Goal: Task Accomplishment & Management: Manage account settings

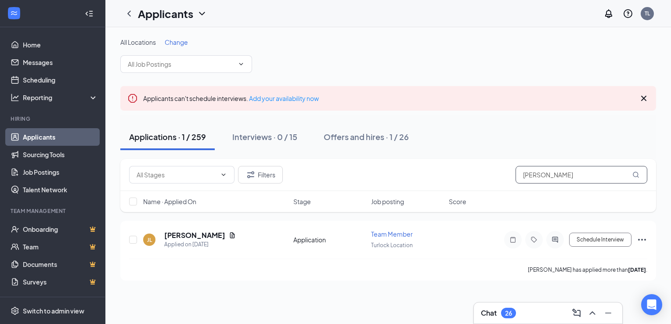
click at [561, 176] on input "[PERSON_NAME]" at bounding box center [581, 175] width 132 height 18
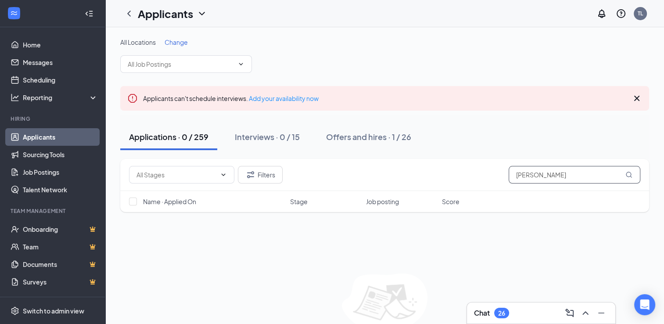
type input "[PERSON_NAME]"
click at [203, 69] on span at bounding box center [186, 64] width 132 height 18
click at [236, 64] on span at bounding box center [240, 64] width 9 height 7
click at [245, 63] on span at bounding box center [186, 64] width 132 height 18
click at [242, 63] on icon "ChevronDown" at bounding box center [241, 64] width 7 height 7
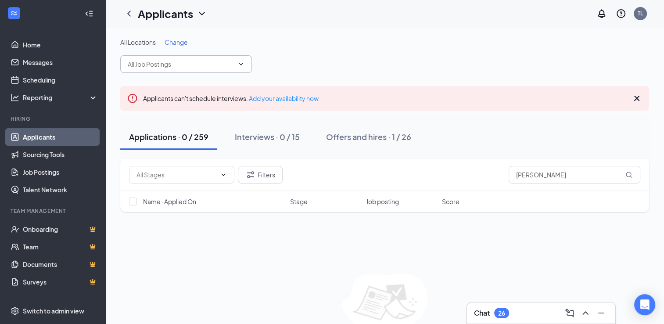
drag, startPoint x: 242, startPoint y: 63, endPoint x: 220, endPoint y: 49, distance: 25.7
click at [242, 62] on icon "ChevronDown" at bounding box center [241, 64] width 7 height 7
click at [203, 10] on icon "ChevronDown" at bounding box center [202, 13] width 11 height 11
click at [176, 37] on link "Applicants" at bounding box center [190, 38] width 95 height 9
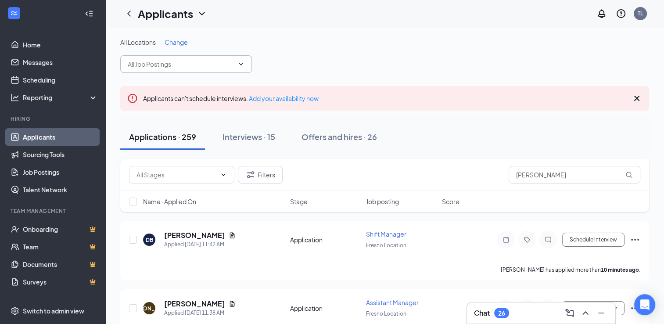
click at [166, 65] on input "text" at bounding box center [181, 64] width 106 height 10
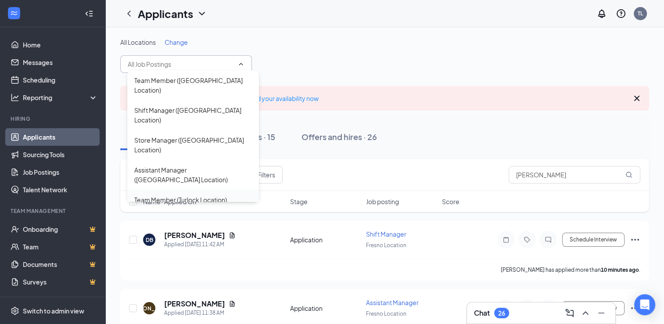
scroll to position [30, 0]
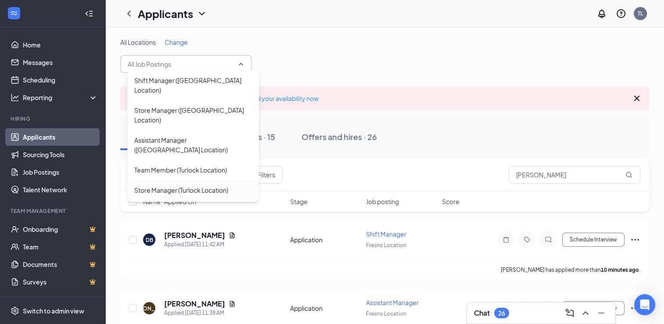
click at [214, 185] on div "Store Manager (Turlock Location)" at bounding box center [181, 190] width 94 height 10
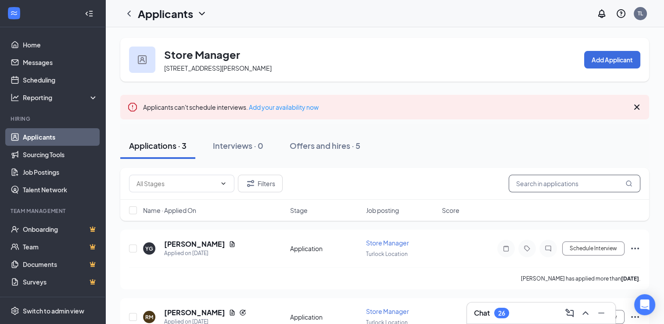
click at [527, 184] on input "text" at bounding box center [575, 184] width 132 height 18
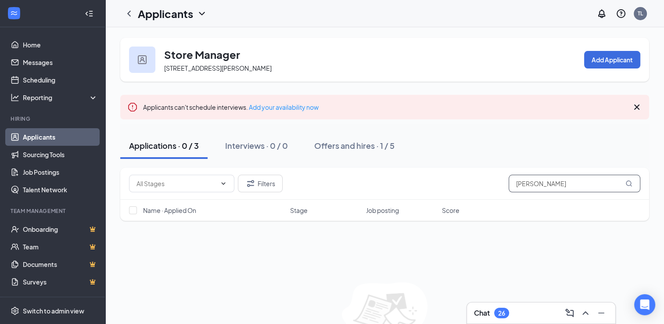
type input "[PERSON_NAME]"
click at [201, 11] on icon "ChevronDown" at bounding box center [202, 13] width 11 height 11
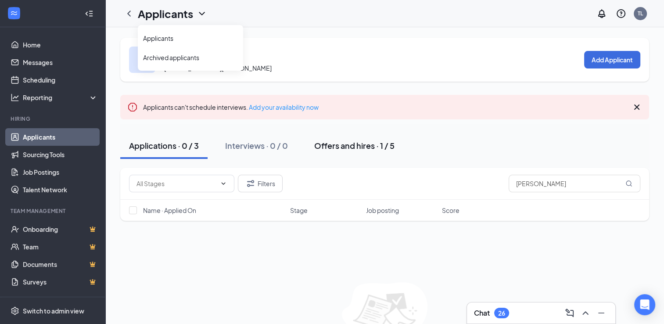
click at [355, 145] on div "Offers and hires · 1 / 5" at bounding box center [354, 145] width 80 height 11
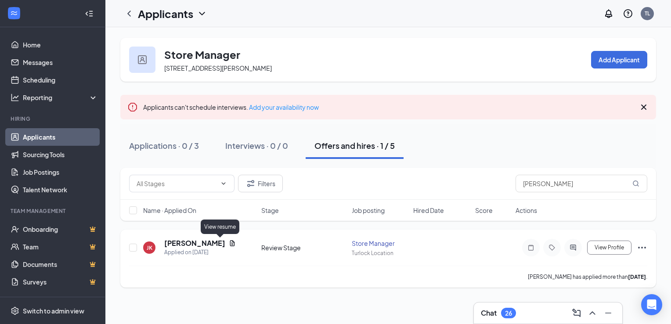
click at [229, 241] on icon "Document" at bounding box center [232, 243] width 7 height 7
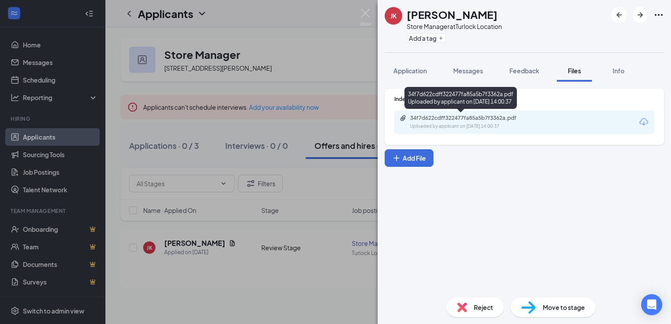
click at [494, 115] on div "34f7d622cdff322477fa85a5b7f3362a.pdf" at bounding box center [471, 118] width 123 height 7
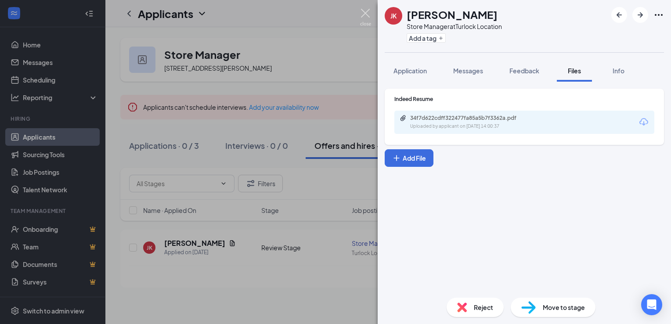
click at [362, 10] on img at bounding box center [365, 17] width 11 height 17
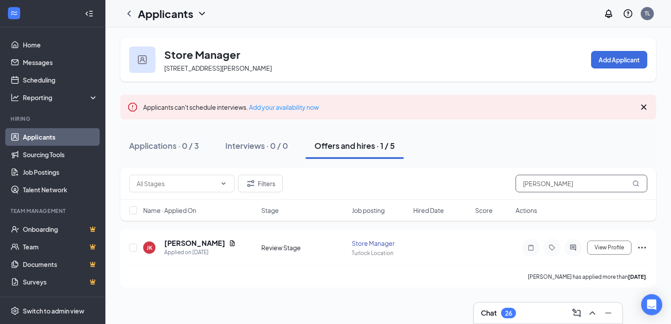
drag, startPoint x: 558, startPoint y: 182, endPoint x: 486, endPoint y: 188, distance: 72.7
click at [486, 188] on div "Filters [PERSON_NAME]" at bounding box center [388, 184] width 518 height 18
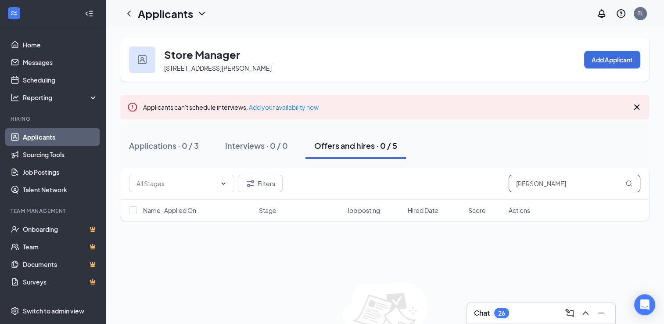
type input "[PERSON_NAME]"
click at [202, 13] on icon "ChevronDown" at bounding box center [202, 13] width 11 height 11
click at [169, 40] on link "Applicants" at bounding box center [190, 38] width 95 height 9
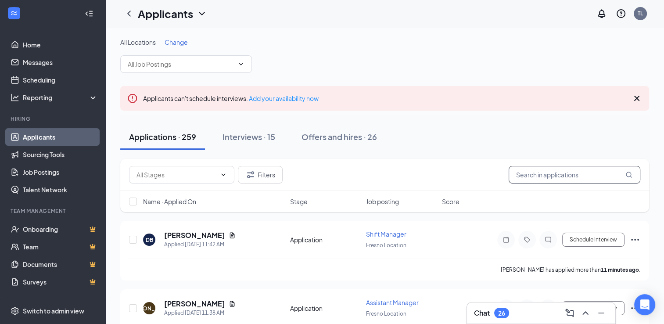
click at [532, 169] on input "text" at bounding box center [575, 175] width 132 height 18
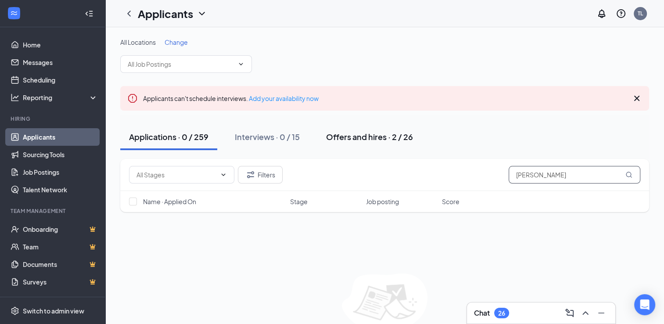
type input "[PERSON_NAME]"
click at [407, 138] on div "Offers and hires · 2 / 26" at bounding box center [369, 136] width 87 height 11
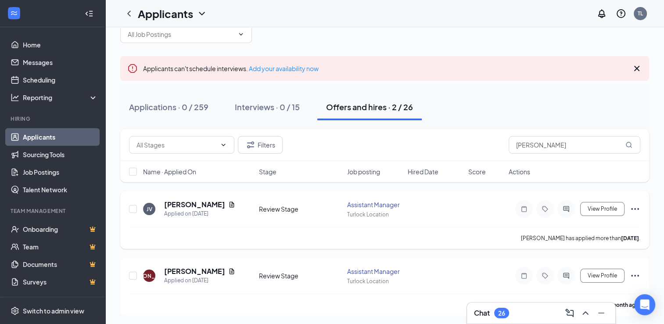
scroll to position [32, 0]
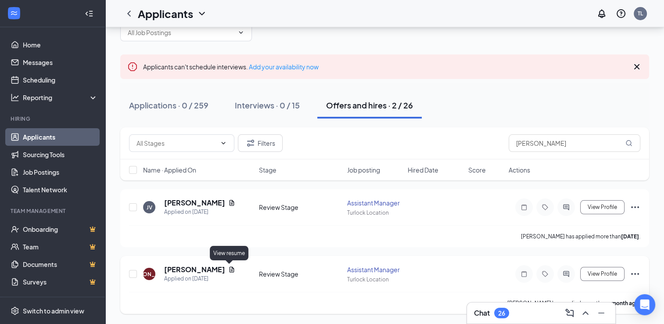
click at [228, 268] on icon "Document" at bounding box center [231, 269] width 7 height 7
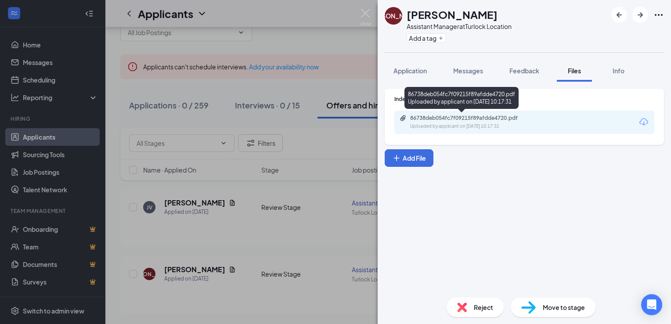
click at [501, 122] on div "86738deb054fc7f09215f89afdde4720.pdf Uploaded by applicant on [DATE] 10:17:31" at bounding box center [471, 122] width 142 height 15
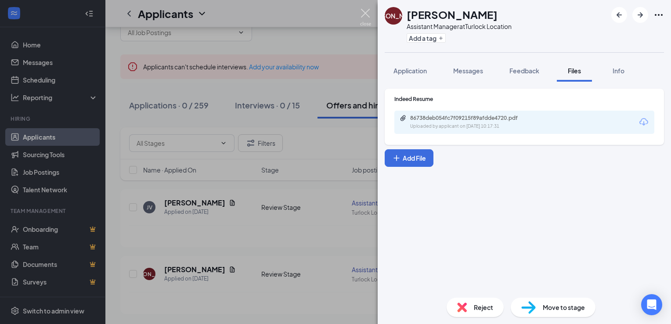
click at [364, 16] on img at bounding box center [365, 17] width 11 height 17
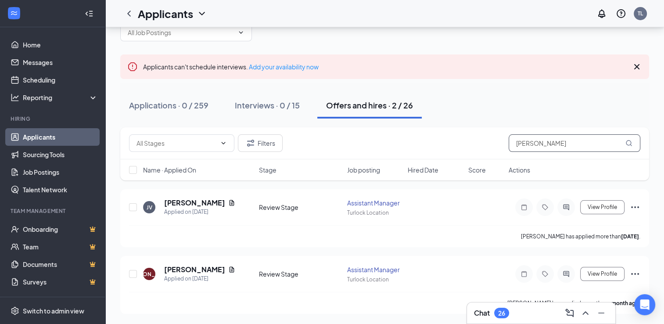
drag, startPoint x: 544, startPoint y: 141, endPoint x: 485, endPoint y: 140, distance: 59.7
click at [486, 143] on div "Filters [PERSON_NAME]" at bounding box center [384, 143] width 511 height 18
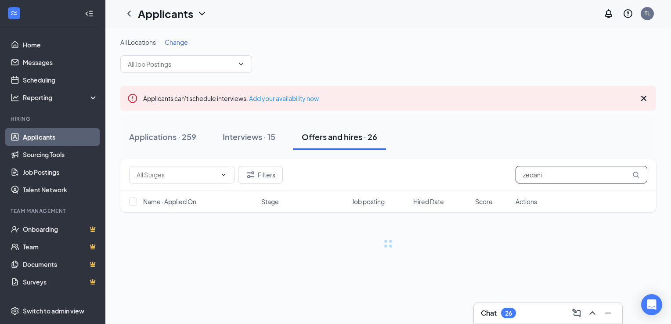
type input "zedani"
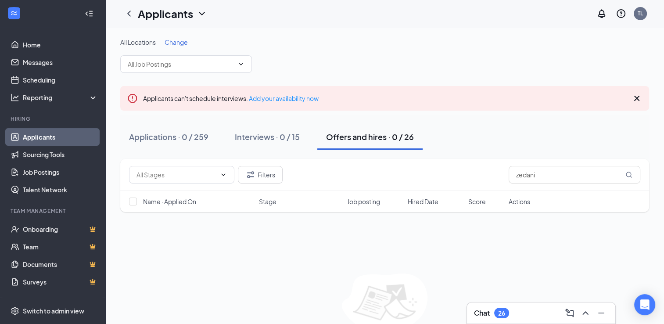
click at [196, 22] on div "Applicants" at bounding box center [163, 14] width 87 height 18
click at [201, 14] on icon "ChevronDown" at bounding box center [202, 13] width 11 height 11
click at [190, 40] on link "Applicants" at bounding box center [190, 38] width 95 height 9
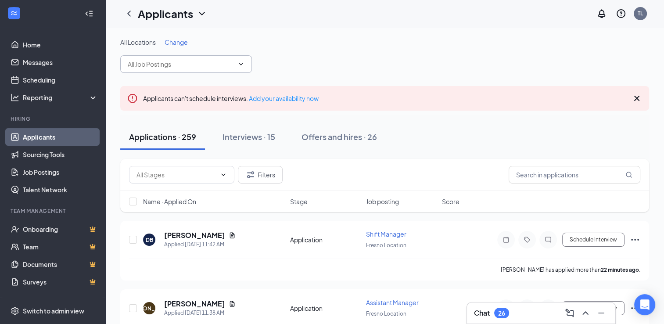
click at [244, 68] on span at bounding box center [186, 64] width 132 height 18
click at [236, 63] on span at bounding box center [240, 64] width 9 height 7
click at [236, 61] on span at bounding box center [240, 64] width 9 height 7
click at [240, 64] on icon "ChevronDown" at bounding box center [241, 64] width 7 height 7
click at [201, 13] on icon "ChevronDown" at bounding box center [202, 14] width 6 height 4
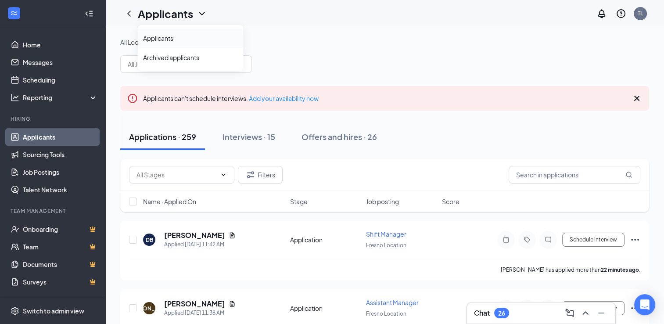
click at [170, 38] on link "Applicants" at bounding box center [190, 38] width 95 height 9
click at [172, 43] on span "Change" at bounding box center [176, 42] width 23 height 8
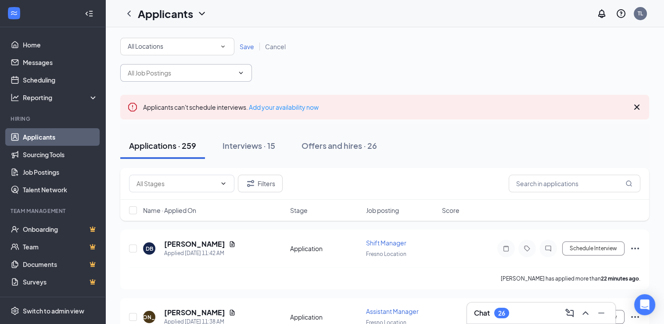
click at [178, 69] on input "text" at bounding box center [181, 73] width 106 height 10
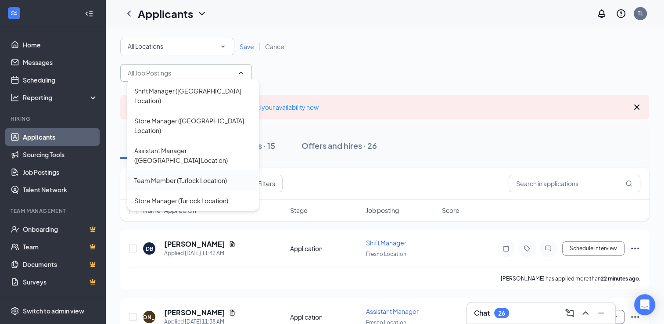
scroll to position [30, 0]
click at [201, 214] on div "Shift Manager (Turlock Location)" at bounding box center [179, 219] width 91 height 10
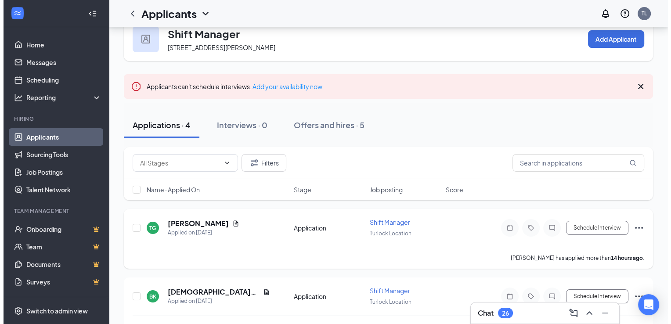
scroll to position [2, 0]
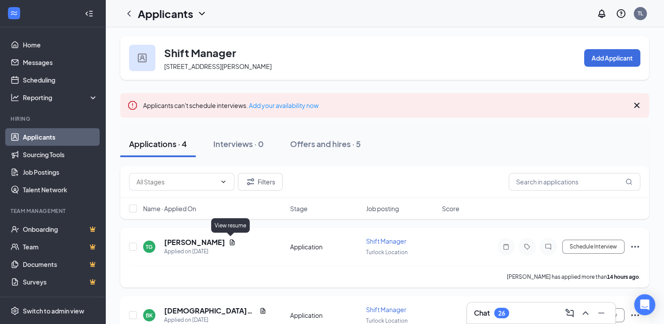
click at [230, 240] on icon "Document" at bounding box center [232, 242] width 7 height 7
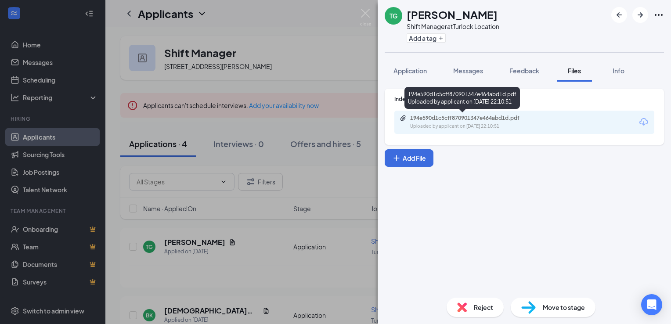
click at [483, 124] on div "Uploaded by applicant on [DATE] 22:10:51" at bounding box center [476, 126] width 132 height 7
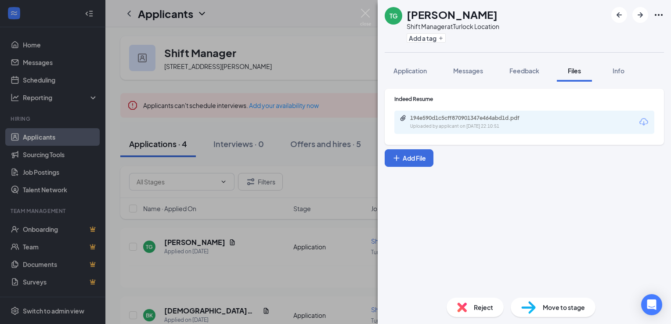
click at [495, 305] on div "Reject" at bounding box center [475, 307] width 57 height 19
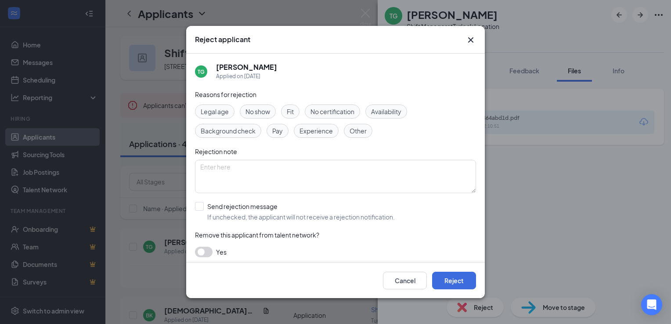
click at [349, 130] on span "Other" at bounding box center [357, 131] width 17 height 10
click at [450, 282] on button "Reject" at bounding box center [454, 281] width 44 height 18
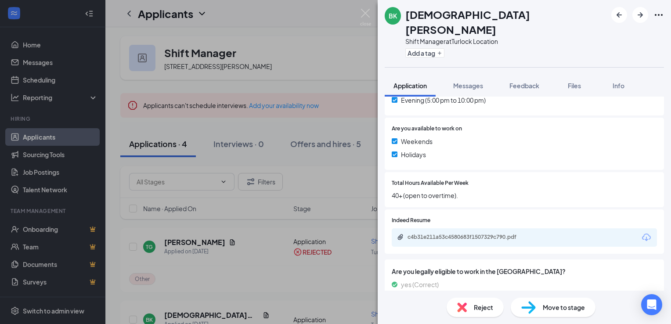
scroll to position [637, 0]
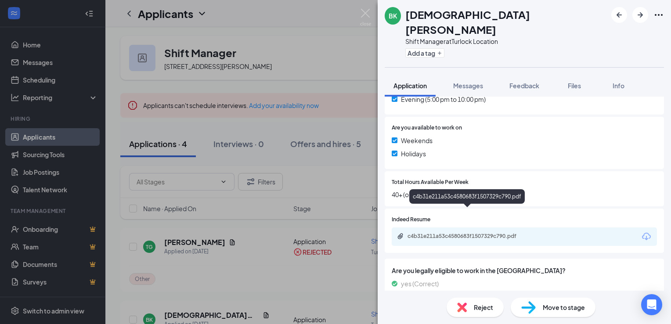
click at [481, 233] on div "c4b31e211a53c4580683f1507329c790.pdf" at bounding box center [468, 236] width 123 height 7
click at [455, 233] on div "c4b31e211a53c4580683f1507329c790.pdf" at bounding box center [468, 236] width 123 height 7
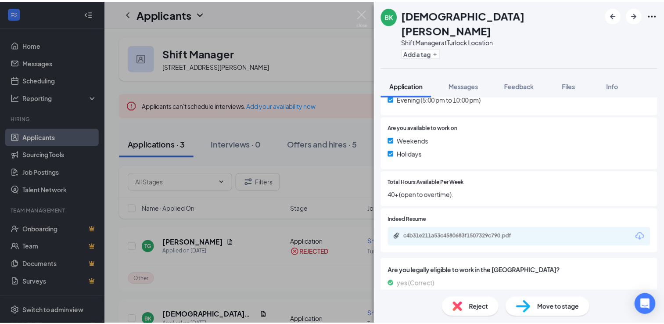
scroll to position [634, 0]
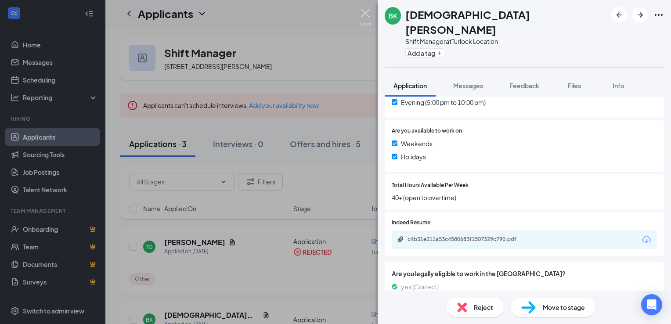
click at [367, 13] on img at bounding box center [365, 17] width 11 height 17
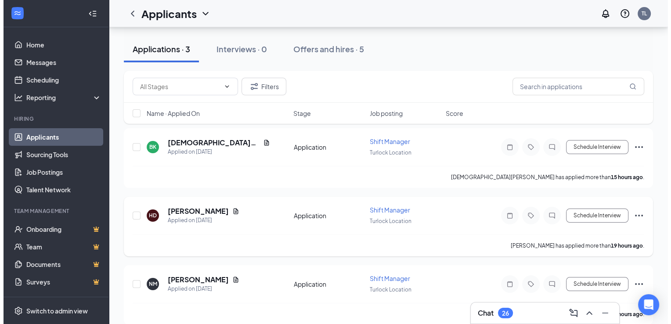
scroll to position [109, 0]
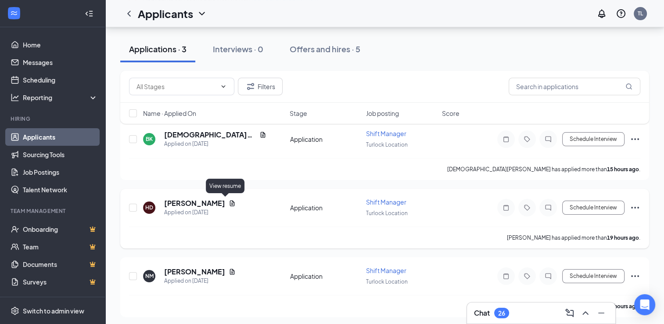
click at [229, 202] on icon "Document" at bounding box center [232, 203] width 7 height 7
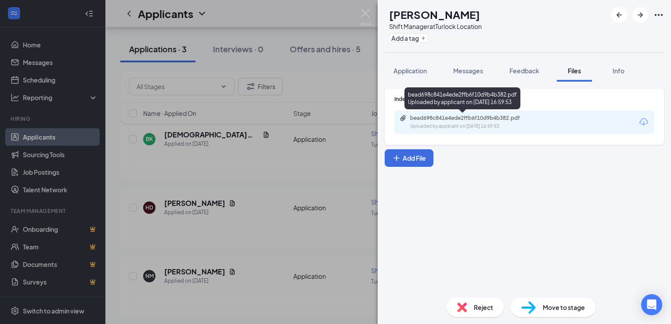
click at [455, 120] on div "bead698c841e4ede2ffb6f10d9b4b382.pdf" at bounding box center [471, 118] width 123 height 7
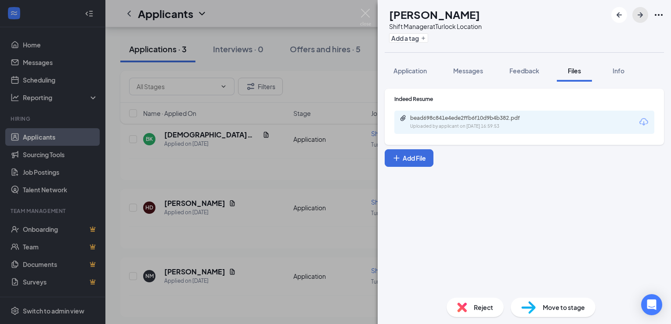
click at [643, 13] on icon "ArrowRight" at bounding box center [640, 15] width 11 height 11
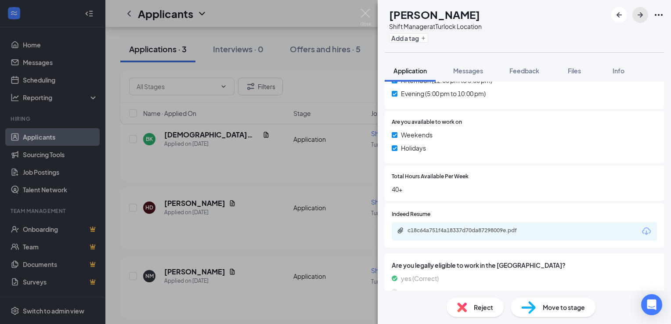
scroll to position [670, 0]
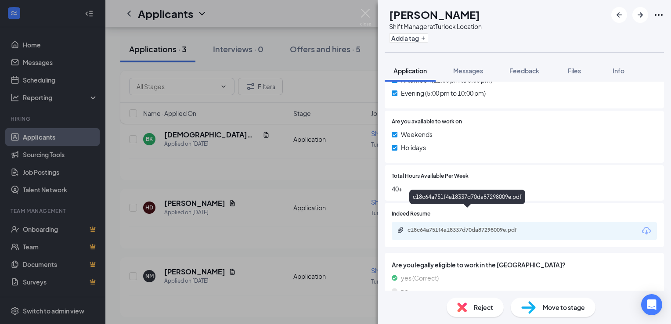
click at [474, 227] on div "c18c64a751f4a18337d70da87298009e.pdf" at bounding box center [468, 230] width 123 height 7
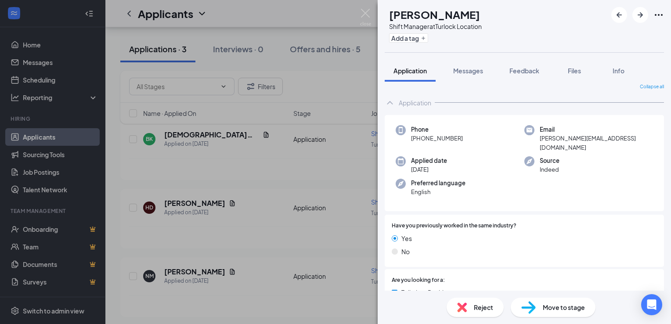
scroll to position [0, 0]
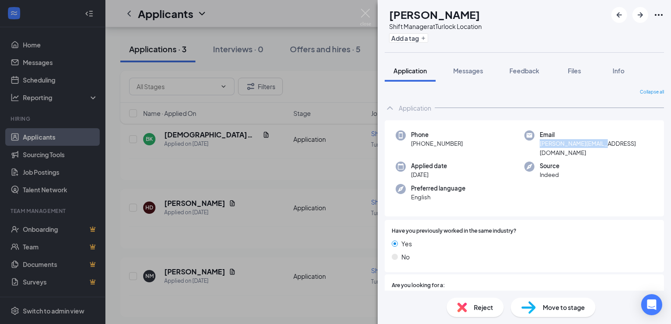
drag, startPoint x: 600, startPoint y: 143, endPoint x: 537, endPoint y: 147, distance: 63.8
click at [537, 147] on div "Email [PERSON_NAME][EMAIL_ADDRESS][DOMAIN_NAME]" at bounding box center [588, 143] width 129 height 27
copy span "[PERSON_NAME][EMAIL_ADDRESS][DOMAIN_NAME]"
click at [538, 310] on div "Move to stage" at bounding box center [553, 307] width 85 height 19
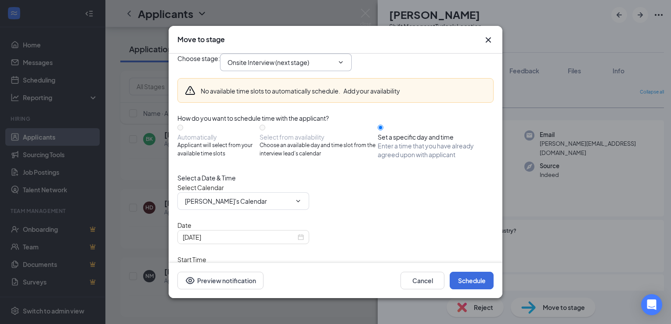
click at [344, 66] on icon "ChevronDown" at bounding box center [340, 62] width 7 height 7
click at [276, 67] on input "Onsite Interview (next stage)" at bounding box center [280, 63] width 106 height 10
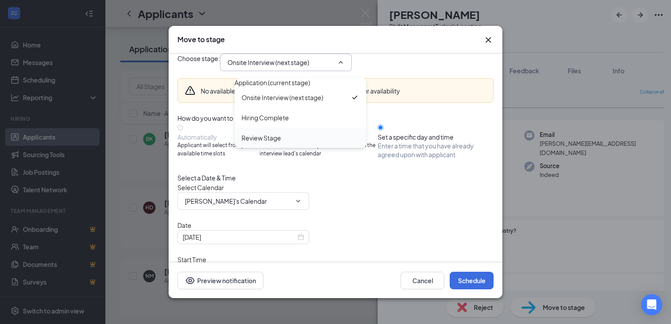
click at [270, 143] on div "Review Stage" at bounding box center [261, 138] width 40 height 10
type input "Review Stage"
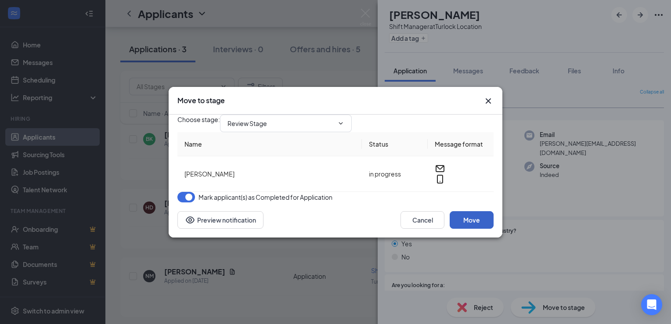
click at [475, 229] on button "Move" at bounding box center [472, 220] width 44 height 18
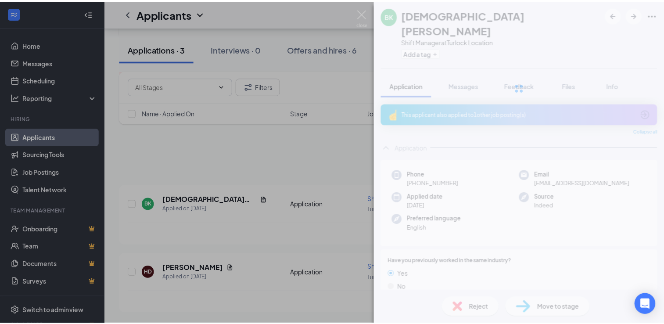
scroll to position [42, 0]
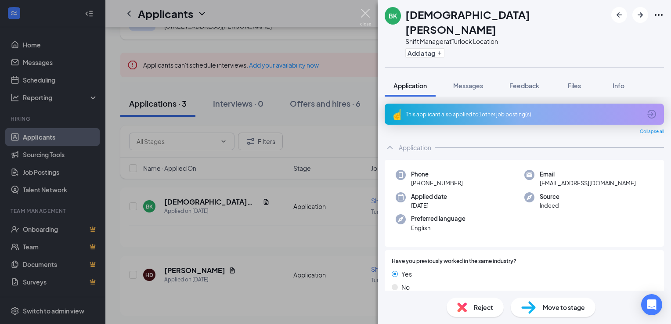
click at [365, 17] on img at bounding box center [365, 17] width 11 height 17
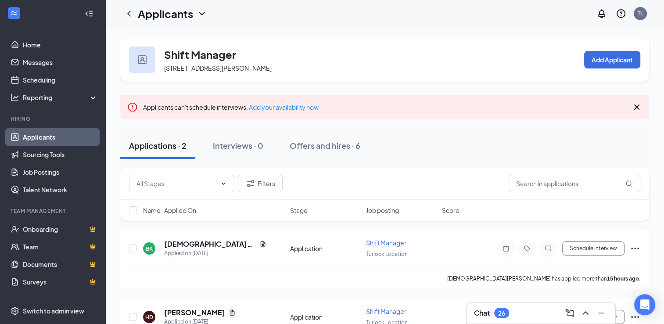
click at [199, 13] on icon "ChevronDown" at bounding box center [202, 13] width 11 height 11
click at [160, 40] on link "Applicants" at bounding box center [190, 38] width 95 height 9
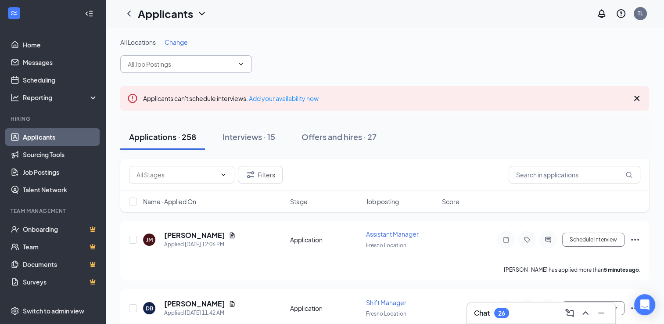
click at [192, 67] on input "text" at bounding box center [181, 64] width 106 height 10
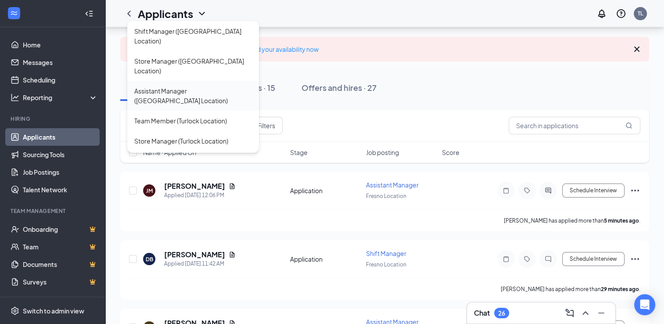
scroll to position [88, 0]
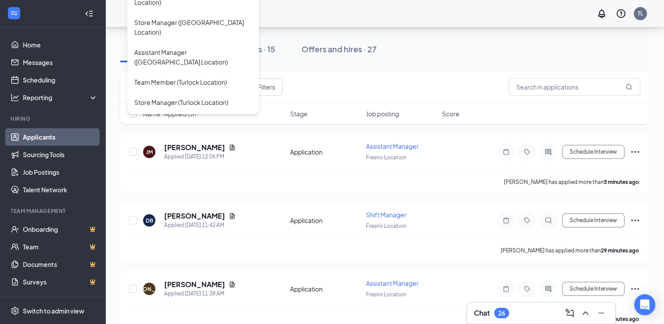
click at [220, 138] on div "Assistant Manager (Turlock Location)" at bounding box center [186, 143] width 104 height 10
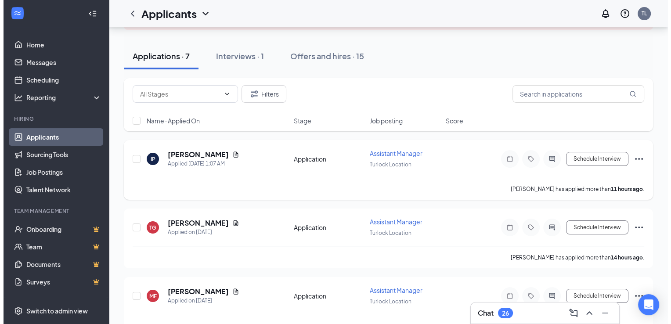
scroll to position [88, 0]
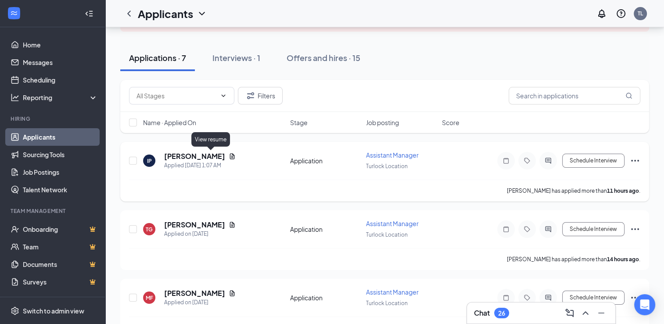
click at [229, 157] on icon "Document" at bounding box center [232, 156] width 7 height 7
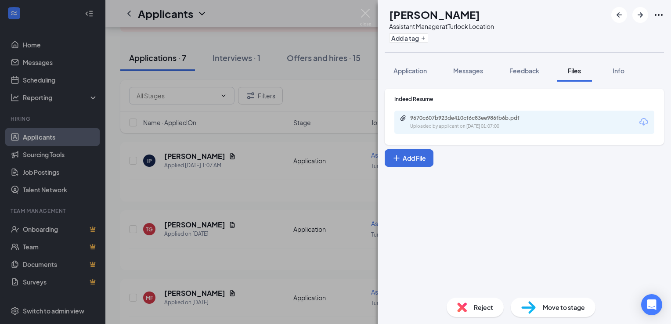
click at [483, 123] on div "Uploaded by applicant on [DATE] 01:07:00" at bounding box center [476, 126] width 132 height 7
click at [461, 307] on img at bounding box center [462, 307] width 10 height 10
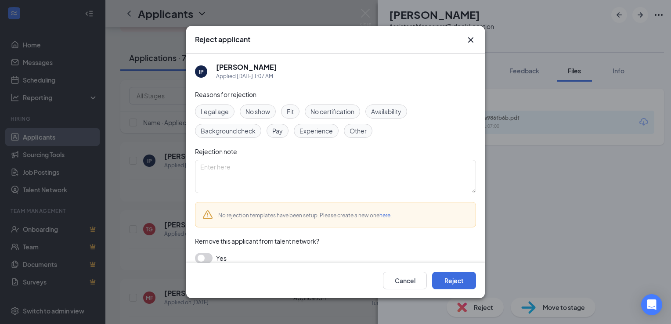
click at [357, 128] on span "Other" at bounding box center [357, 131] width 17 height 10
click at [465, 280] on button "Reject" at bounding box center [454, 281] width 44 height 18
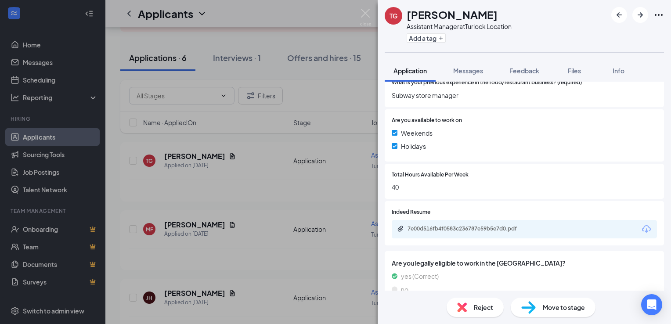
scroll to position [410, 0]
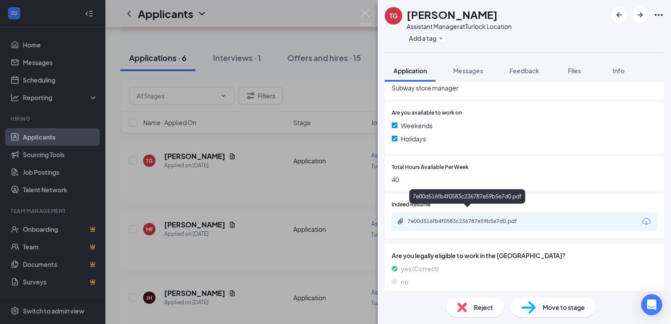
click at [469, 218] on div "7e00d516fb4f0583c236787e59b5e7d0.pdf" at bounding box center [468, 221] width 123 height 7
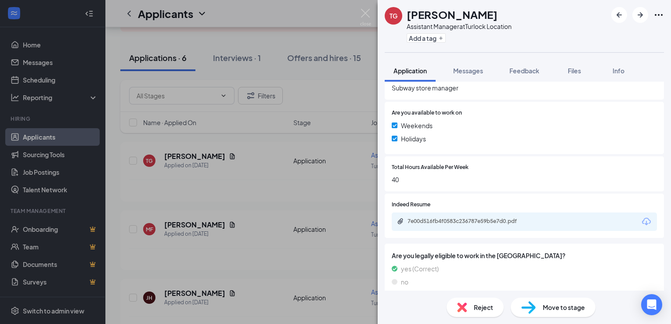
scroll to position [406, 0]
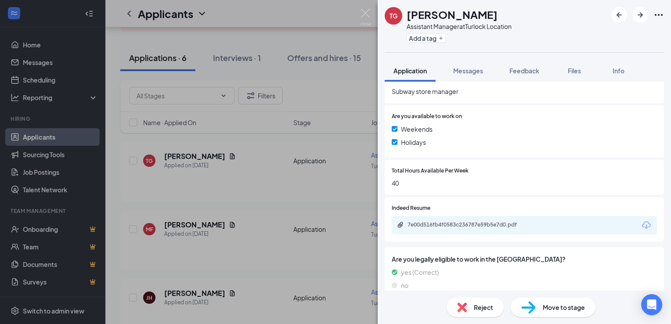
click at [478, 306] on span "Reject" at bounding box center [483, 307] width 19 height 10
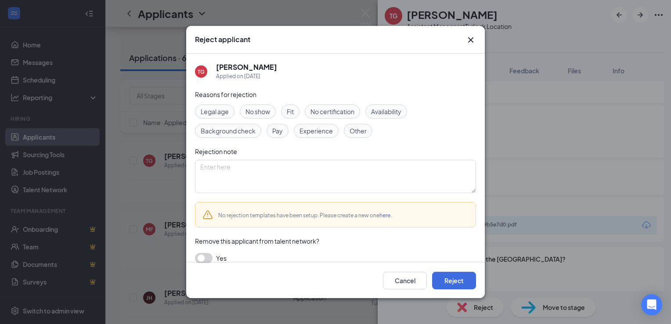
click at [300, 130] on span "Experience" at bounding box center [315, 131] width 33 height 10
click at [449, 277] on button "Reject" at bounding box center [454, 281] width 44 height 18
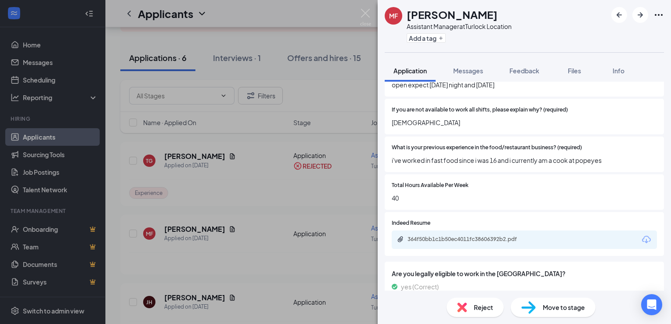
scroll to position [351, 0]
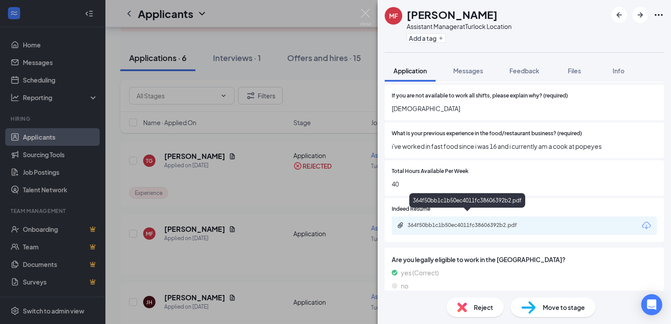
click at [459, 222] on div "364f50bb1c1b50ec4011fc38606392b2.pdf" at bounding box center [468, 225] width 123 height 7
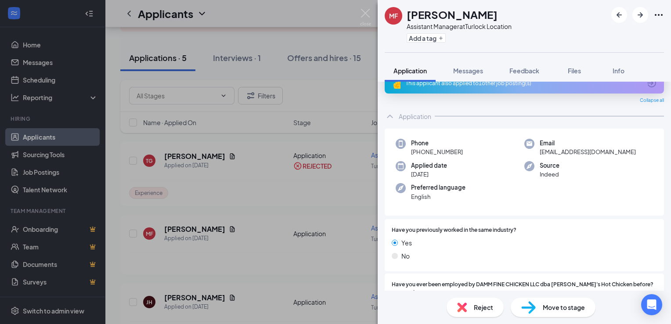
scroll to position [0, 0]
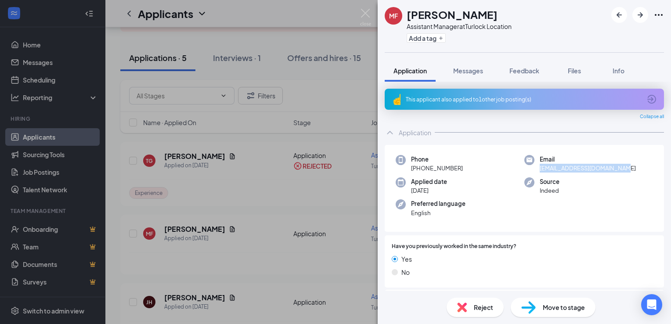
drag, startPoint x: 617, startPoint y: 168, endPoint x: 537, endPoint y: 170, distance: 80.4
click at [540, 170] on span "[EMAIL_ADDRESS][DOMAIN_NAME]" at bounding box center [588, 168] width 96 height 9
copy span "[EMAIL_ADDRESS][DOMAIN_NAME]"
click at [537, 310] on div "Move to stage" at bounding box center [553, 307] width 85 height 19
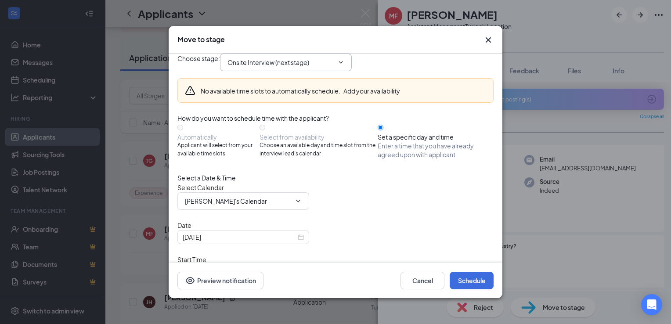
click at [344, 66] on icon "ChevronDown" at bounding box center [340, 62] width 7 height 7
click at [403, 71] on div "Choose stage : Onsite Interview (next stage)" at bounding box center [335, 63] width 316 height 18
click at [334, 67] on input "Onsite Interview (next stage)" at bounding box center [280, 63] width 106 height 10
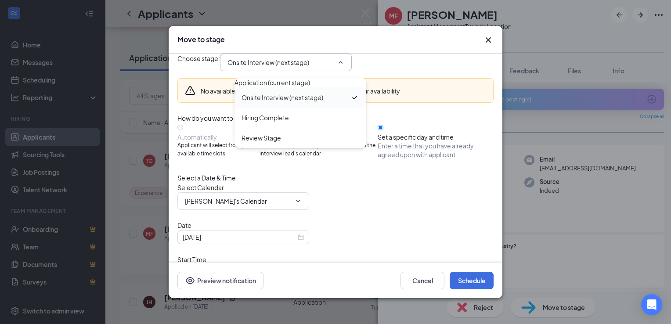
click at [281, 143] on div "Review Stage" at bounding box center [261, 138] width 40 height 10
type input "Review Stage"
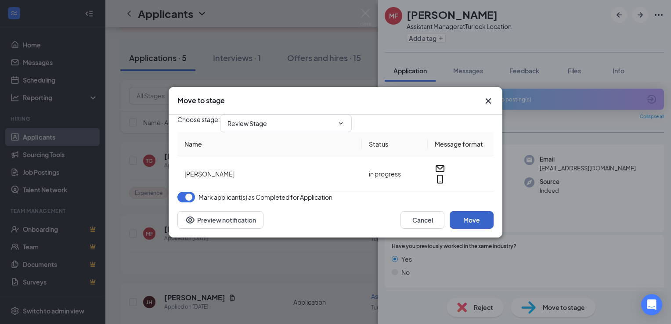
click at [471, 229] on button "Move" at bounding box center [472, 220] width 44 height 18
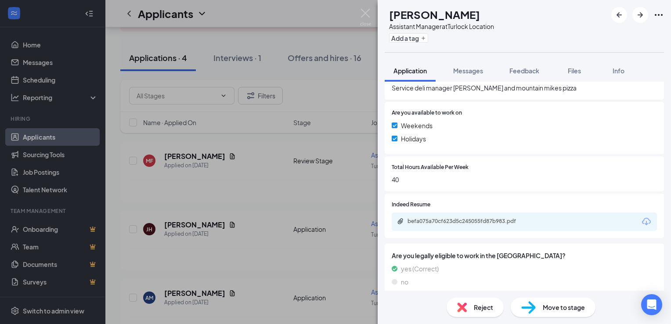
scroll to position [382, 0]
